Goal: Entertainment & Leisure: Browse casually

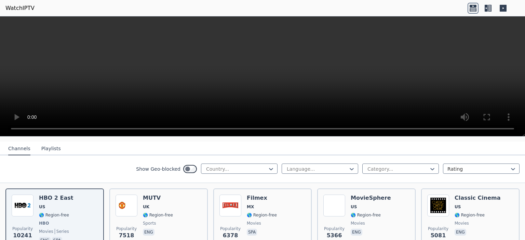
scroll to position [74, 0]
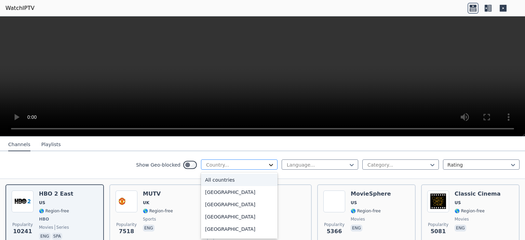
click at [268, 163] on icon at bounding box center [271, 165] width 7 height 7
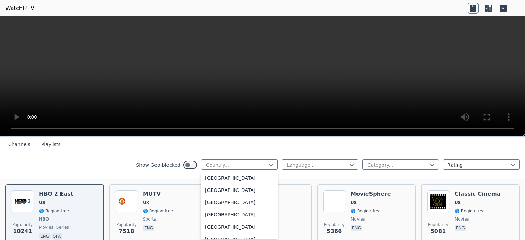
scroll to position [2382, 0]
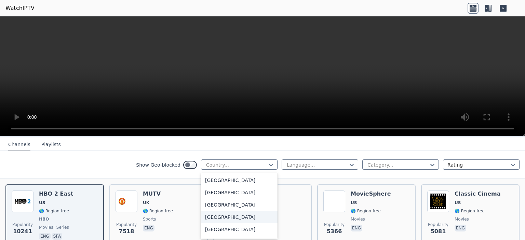
click at [232, 219] on div "[GEOGRAPHIC_DATA]" at bounding box center [239, 217] width 77 height 12
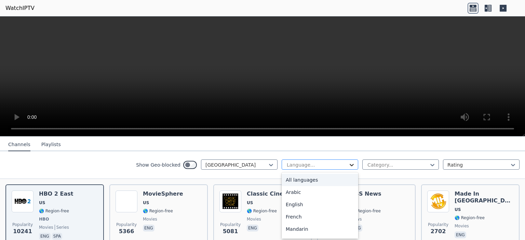
click at [348, 165] on icon at bounding box center [351, 165] width 7 height 7
click at [326, 201] on div "English" at bounding box center [320, 205] width 77 height 12
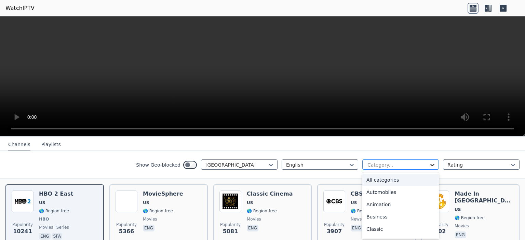
click at [429, 162] on icon at bounding box center [432, 165] width 7 height 7
click at [392, 193] on div "Movies" at bounding box center [400, 192] width 77 height 12
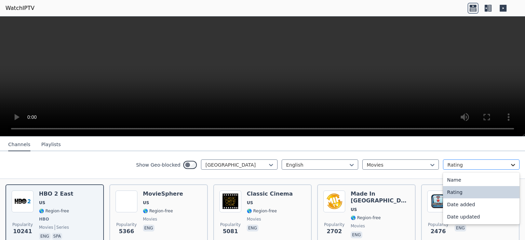
click at [510, 165] on icon at bounding box center [513, 165] width 7 height 7
click at [490, 180] on div "Name" at bounding box center [481, 180] width 77 height 12
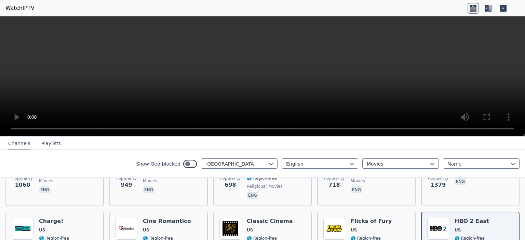
scroll to position [123, 0]
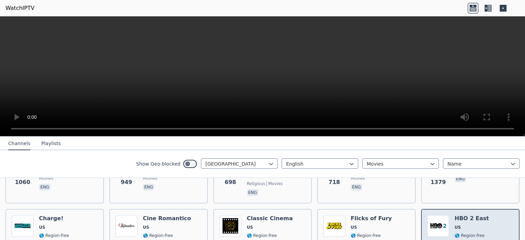
click at [474, 233] on span "🌎 Region-free" at bounding box center [470, 235] width 30 height 5
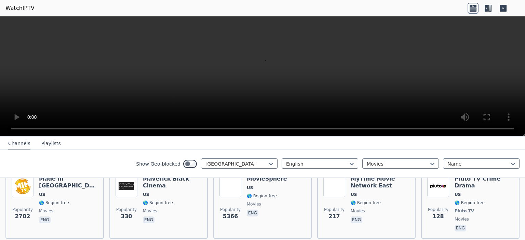
scroll to position [234, 0]
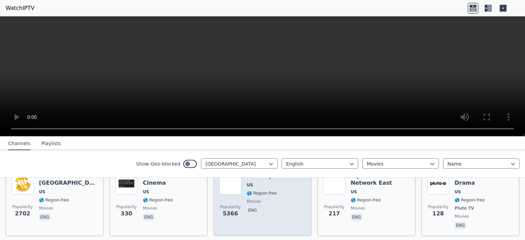
click at [253, 195] on div "MovieSphere US 🌎 Region-free movies eng" at bounding box center [267, 201] width 40 height 57
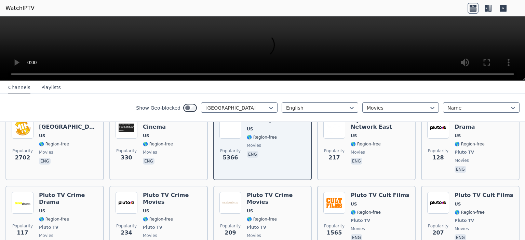
drag, startPoint x: 522, startPoint y: 135, endPoint x: 520, endPoint y: 68, distance: 66.4
click at [520, 68] on div at bounding box center [262, 48] width 525 height 64
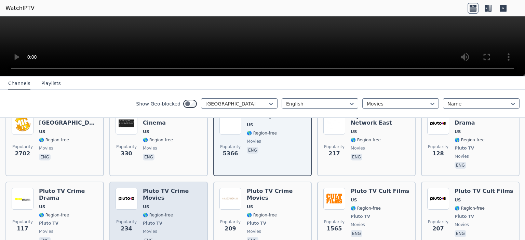
click at [177, 221] on span "Pluto TV" at bounding box center [172, 223] width 59 height 5
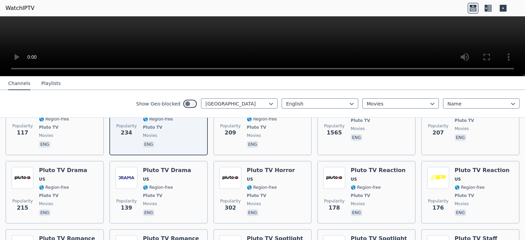
scroll to position [344, 0]
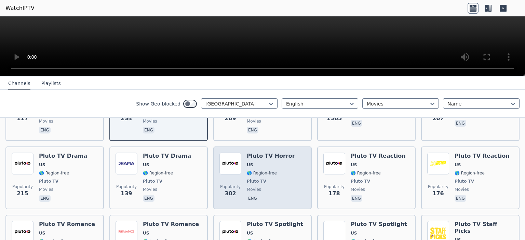
click at [270, 179] on span "Pluto TV" at bounding box center [271, 181] width 48 height 5
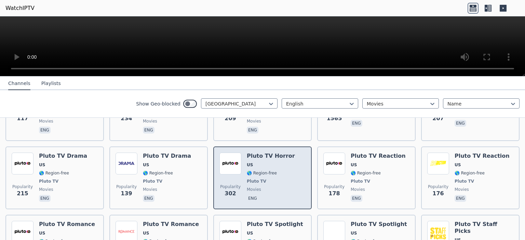
click at [230, 190] on span "302" at bounding box center [230, 194] width 11 height 8
click at [263, 162] on span "US" at bounding box center [271, 164] width 48 height 5
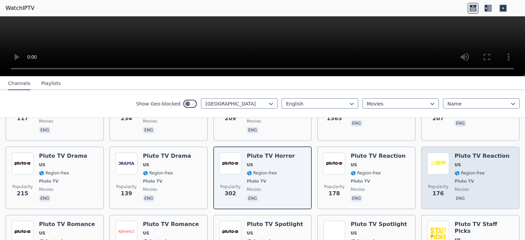
click at [455, 171] on span "🌎 Region-free" at bounding box center [470, 173] width 30 height 5
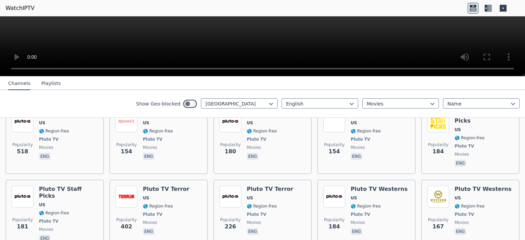
scroll to position [520, 0]
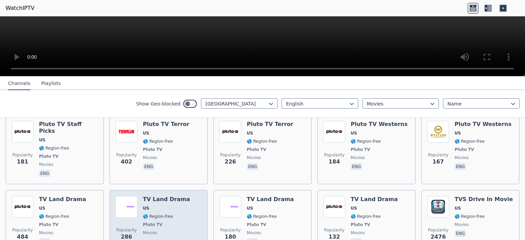
click at [193, 196] on div "Popularity 286 TV Land Drama US 🌎 Region-free Pluto TV movies eng" at bounding box center [159, 221] width 86 height 51
click at [154, 239] on span "eng" at bounding box center [166, 243] width 47 height 8
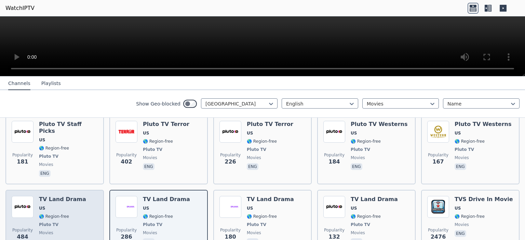
click at [102, 190] on div "Popularity 484 TV Land Drama US 🌎 Region-free Pluto TV movies eng" at bounding box center [54, 221] width 98 height 63
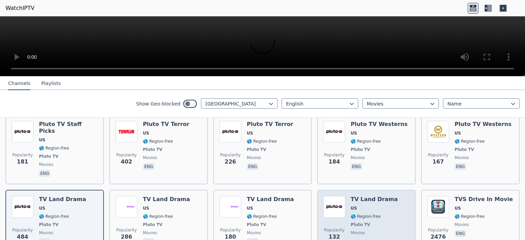
click at [327, 196] on img at bounding box center [334, 207] width 22 height 22
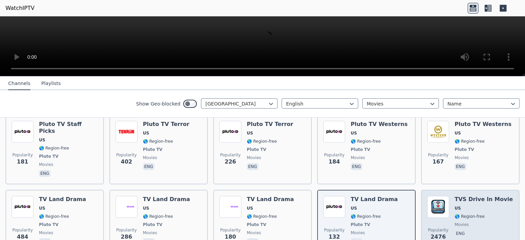
click at [433, 196] on img at bounding box center [438, 207] width 22 height 22
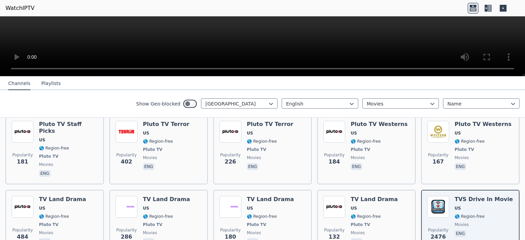
click at [49, 84] on button "Playlists" at bounding box center [50, 83] width 19 height 13
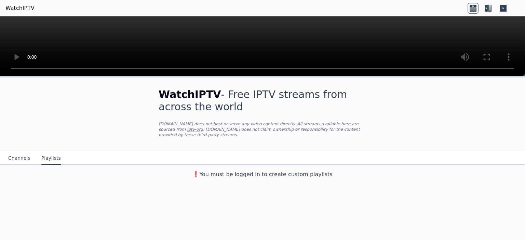
scroll to position [0, 0]
click at [21, 152] on button "Channels" at bounding box center [19, 158] width 22 height 13
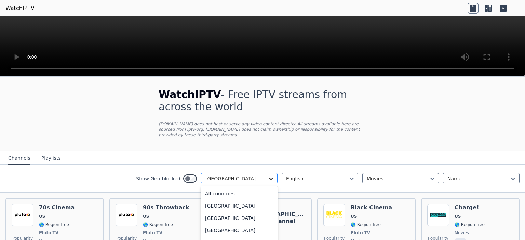
click at [268, 175] on icon at bounding box center [271, 178] width 7 height 7
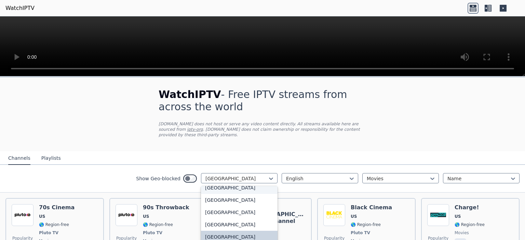
scroll to position [2379, 0]
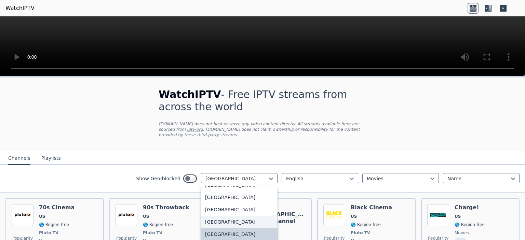
click at [241, 216] on div "[GEOGRAPHIC_DATA]" at bounding box center [239, 222] width 77 height 12
